Goal: Information Seeking & Learning: Find specific fact

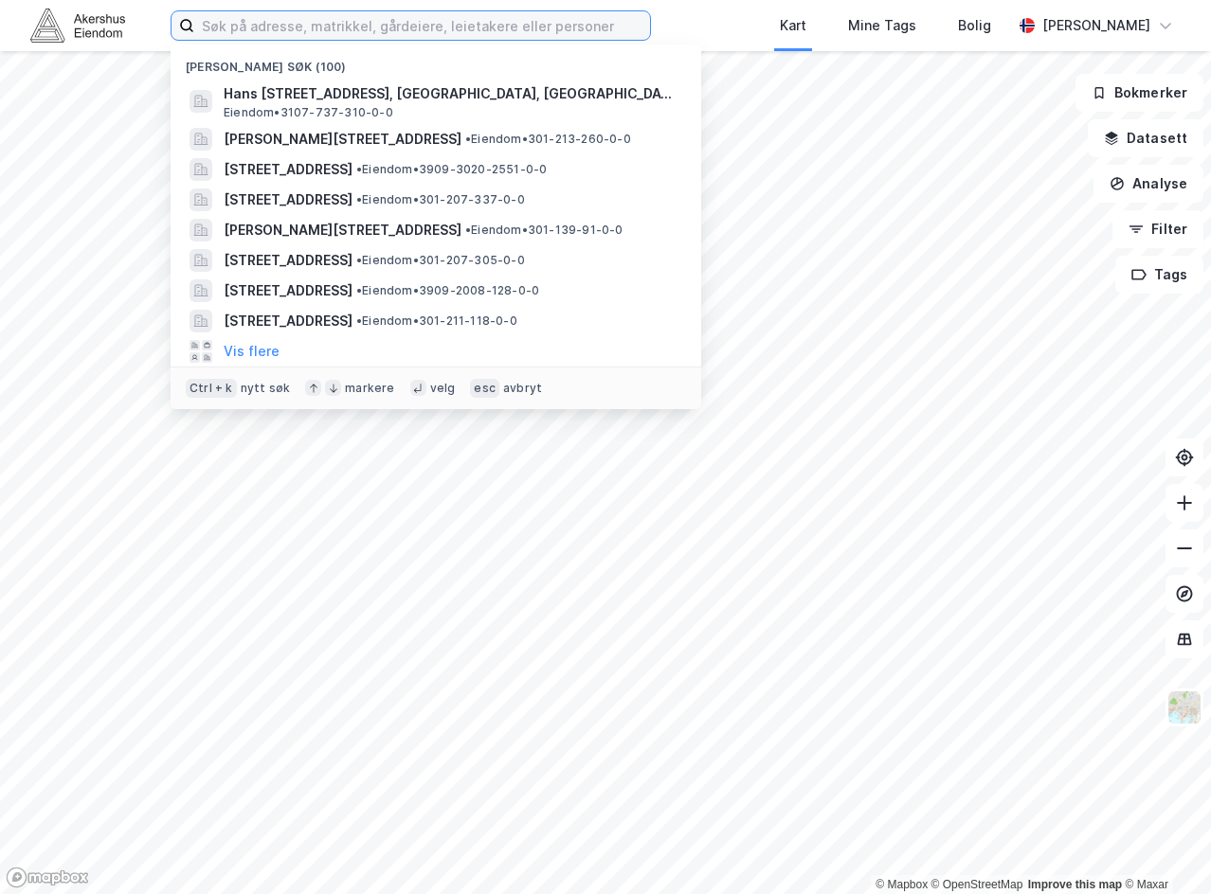
click at [414, 18] on input at bounding box center [422, 25] width 456 height 28
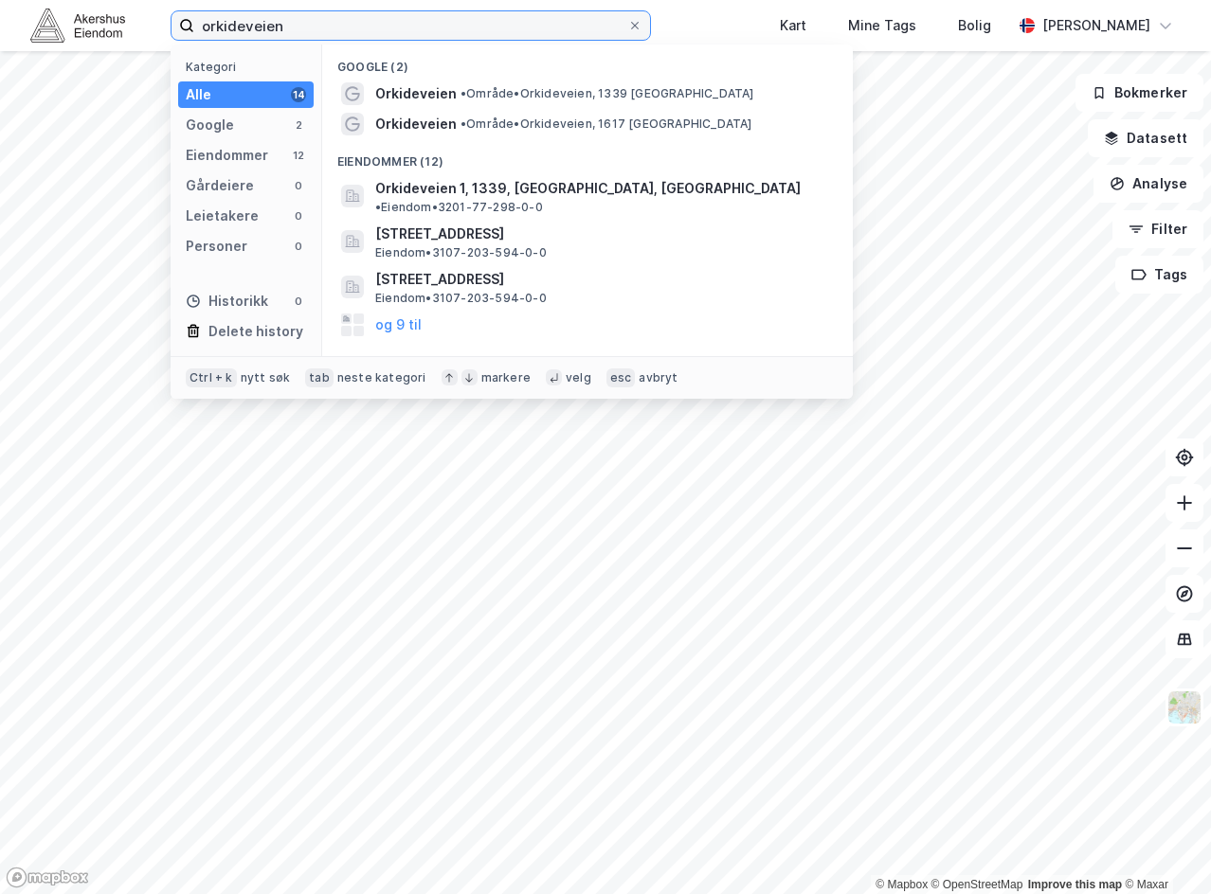
click at [318, 35] on input "orkideveien" at bounding box center [410, 25] width 433 height 28
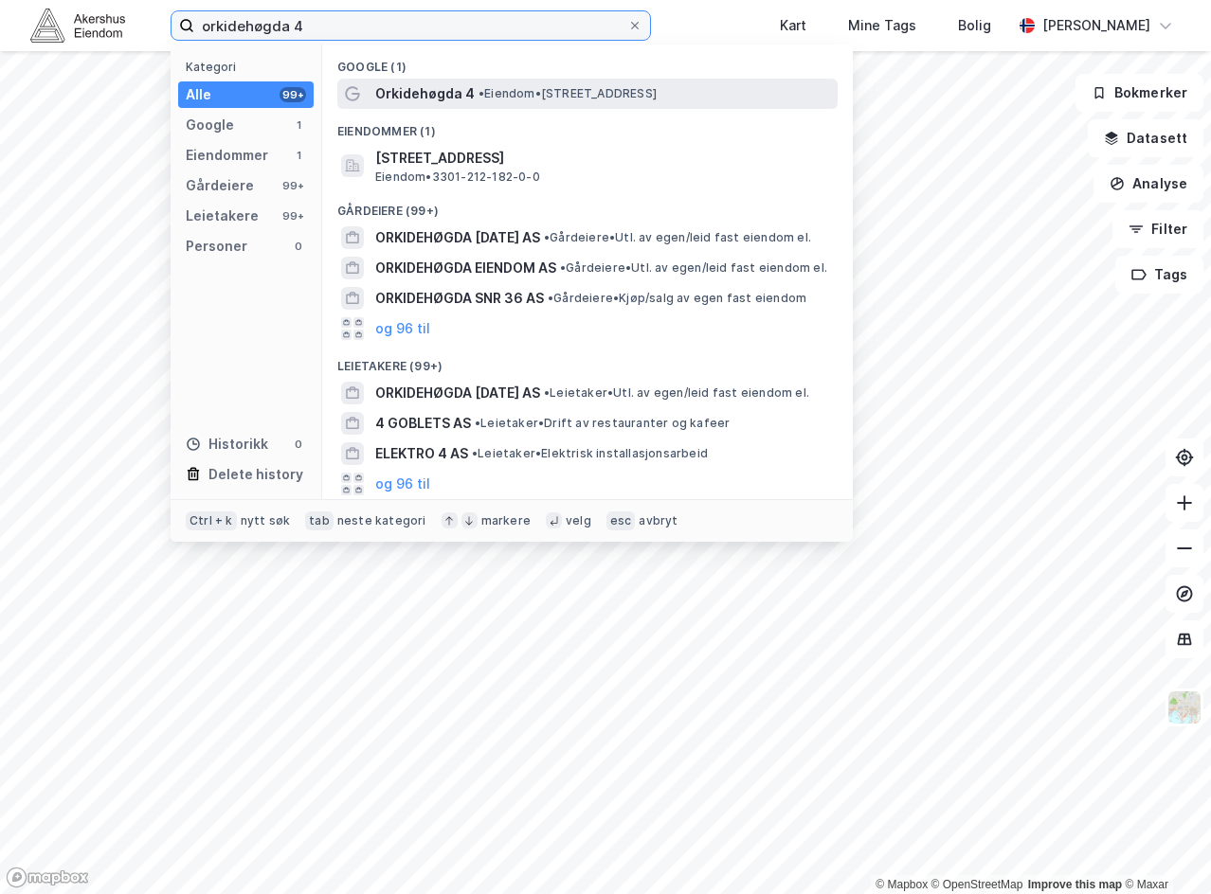
type input "orkidehøgda 4"
click at [546, 95] on span "• Eiendom • [STREET_ADDRESS]" at bounding box center [567, 93] width 178 height 15
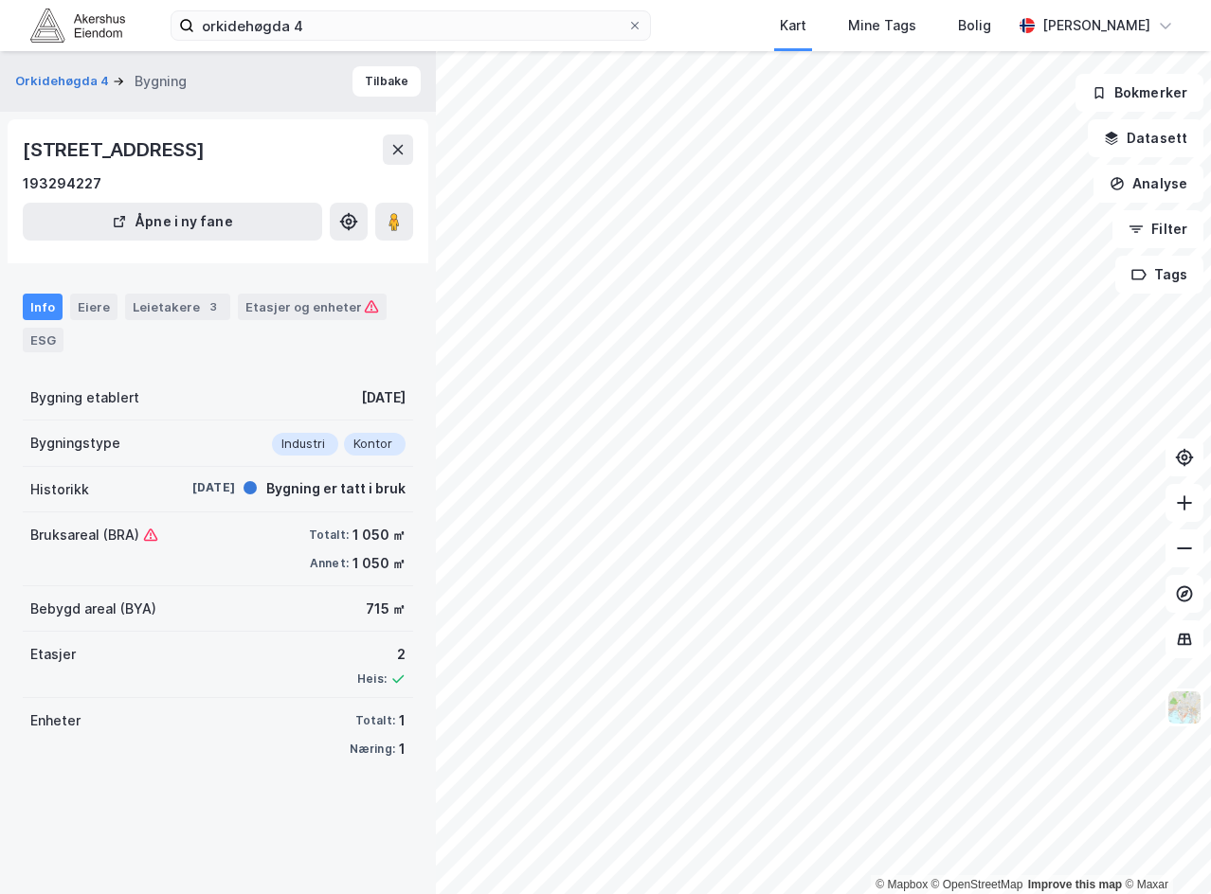
click at [366, 605] on div "715 ㎡" at bounding box center [386, 609] width 40 height 23
click at [128, 608] on div "Bebygd areal (BYA)" at bounding box center [93, 609] width 126 height 23
copy div "BYA"
